Goal: Task Accomplishment & Management: Use online tool/utility

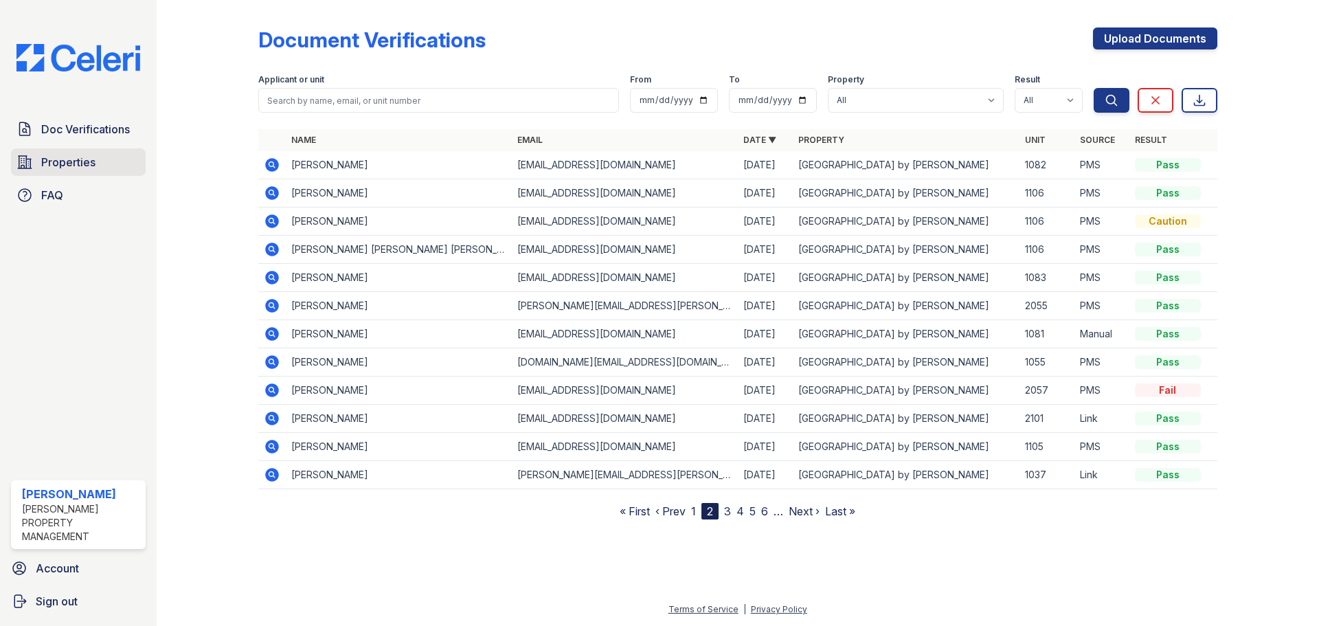
click at [54, 160] on span "Properties" at bounding box center [68, 162] width 54 height 16
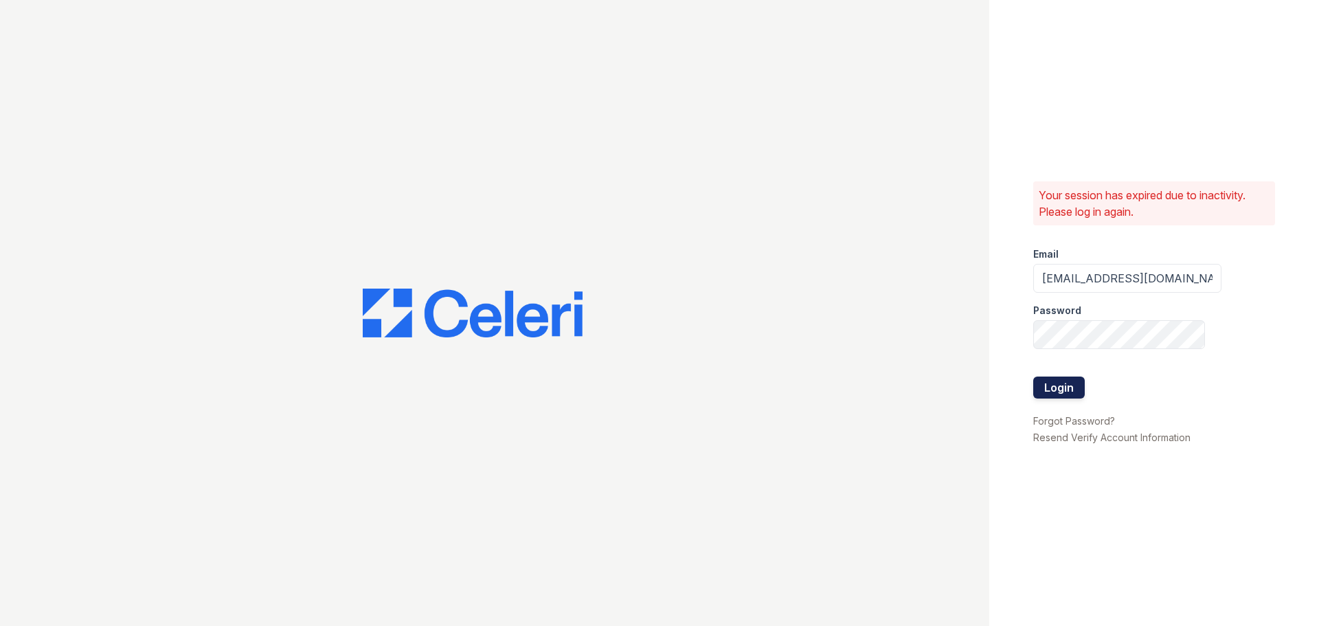
click at [1075, 392] on button "Login" at bounding box center [1059, 387] width 52 height 22
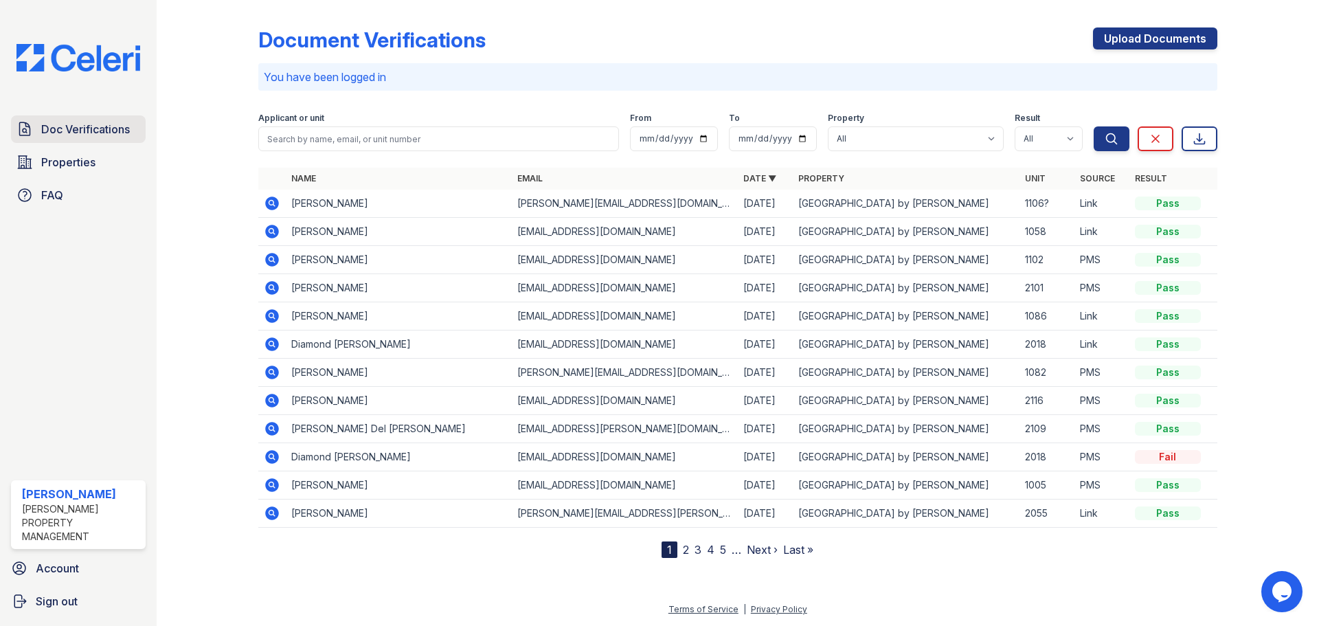
click at [82, 132] on span "Doc Verifications" at bounding box center [85, 129] width 89 height 16
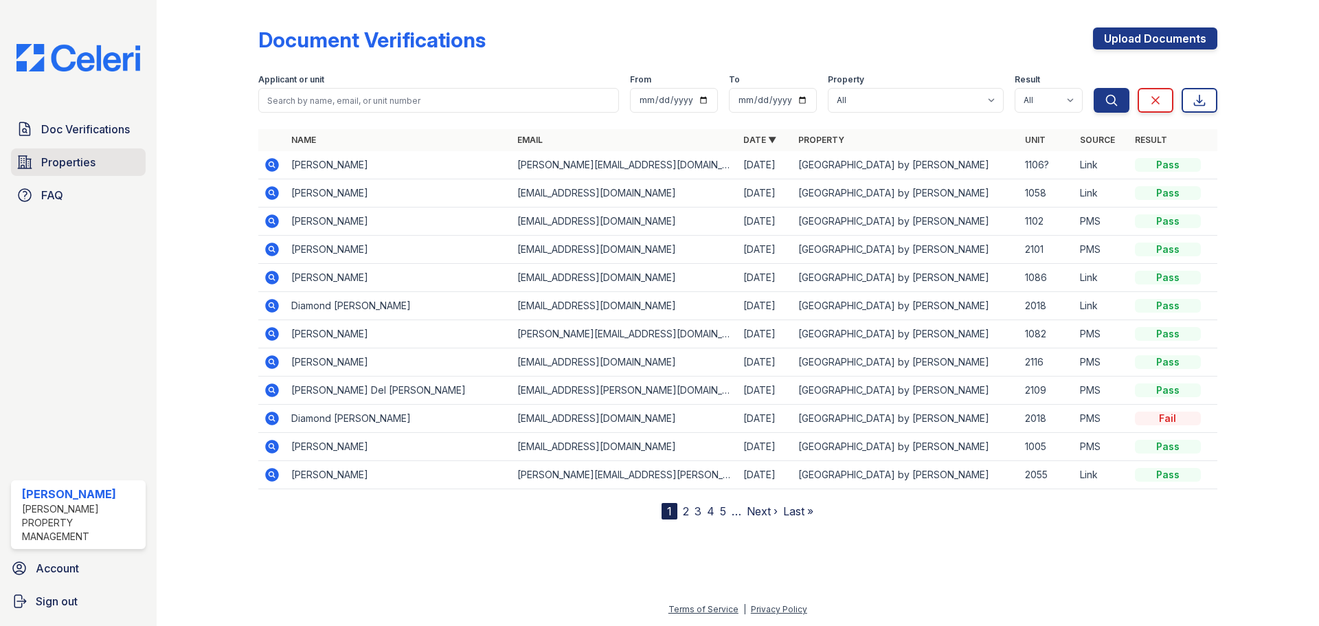
click at [40, 168] on link "Properties" at bounding box center [78, 161] width 135 height 27
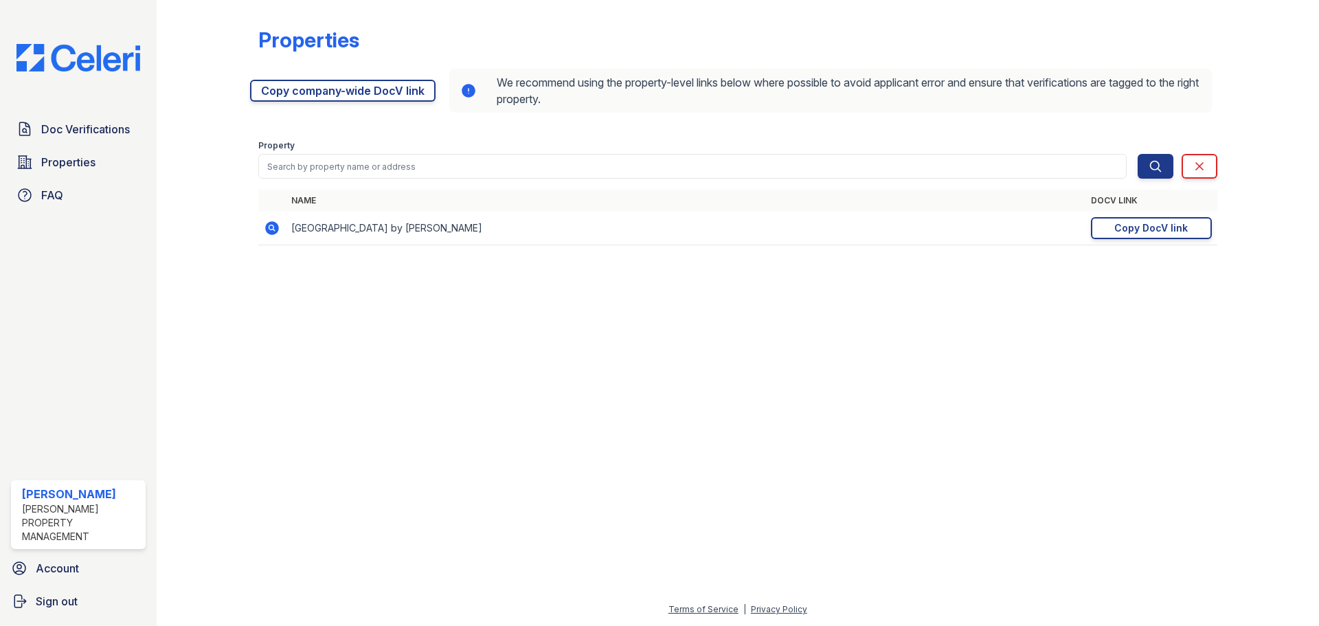
click at [273, 229] on icon at bounding box center [272, 228] width 16 height 16
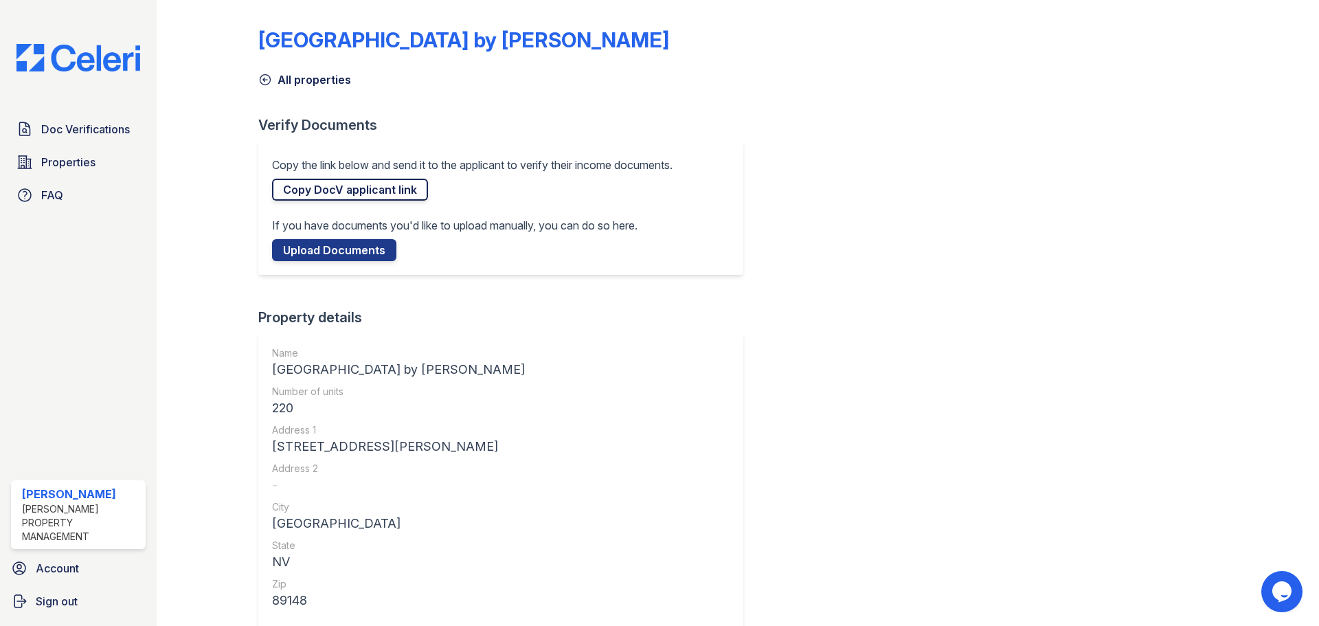
click at [338, 190] on link "Copy DocV applicant link" at bounding box center [350, 190] width 156 height 22
